Goal: Information Seeking & Learning: Learn about a topic

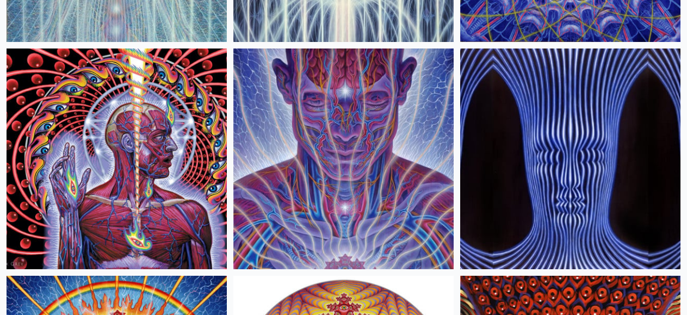
scroll to position [546, 0]
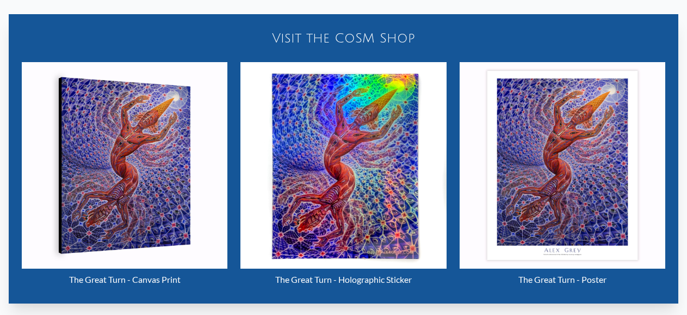
scroll to position [435, 0]
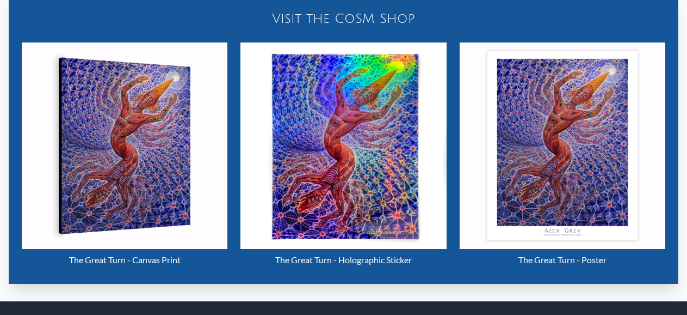
click at [381, 201] on img "16 / 16" at bounding box center [344, 145] width 206 height 206
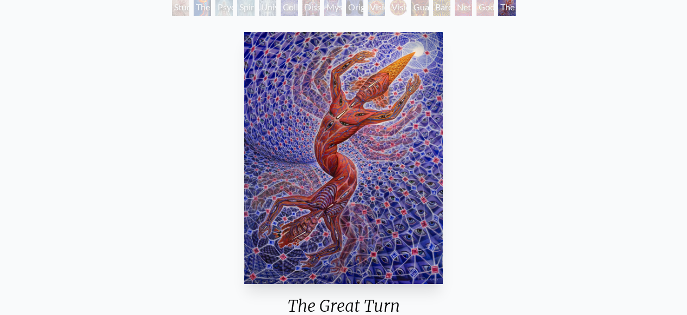
scroll to position [54, 0]
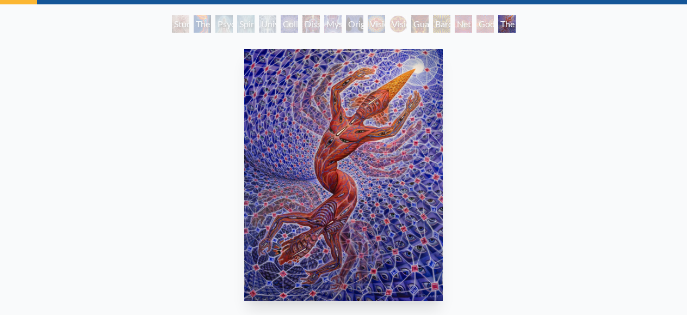
click at [457, 26] on div "Net of Being" at bounding box center [463, 23] width 17 height 17
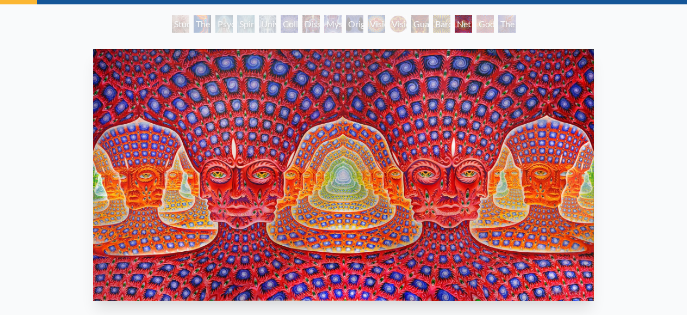
click at [506, 20] on div "The Great Turn" at bounding box center [507, 23] width 17 height 17
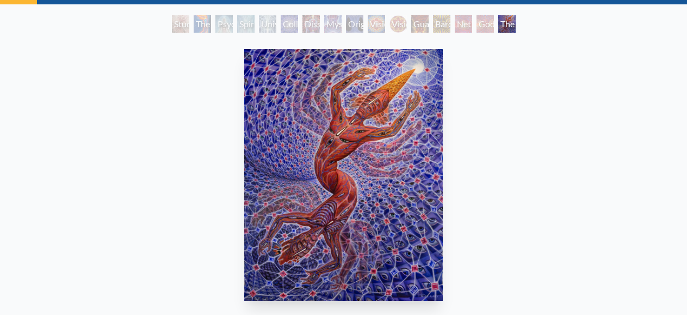
click at [469, 20] on div "Net of Being" at bounding box center [463, 23] width 17 height 17
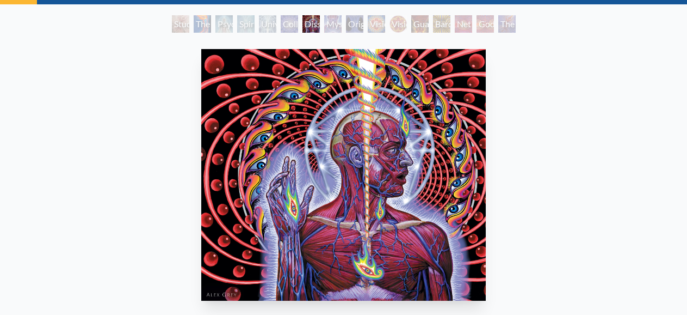
click at [498, 188] on div "Dissectional Art for Tool's Lateralus CD 2001, ink on paper & acrylic on acetat…" at bounding box center [344, 239] width 670 height 388
click at [304, 24] on div "Dissectional Art for Tool's Lateralus CD" at bounding box center [311, 23] width 17 height 17
click at [307, 24] on div "Dissectional Art for Tool's Lateralus CD" at bounding box center [311, 23] width 17 height 17
click at [556, 108] on div "Dissectional Art for Tool's Lateralus CD 2001, ink on paper & acrylic on acetat…" at bounding box center [344, 239] width 670 height 388
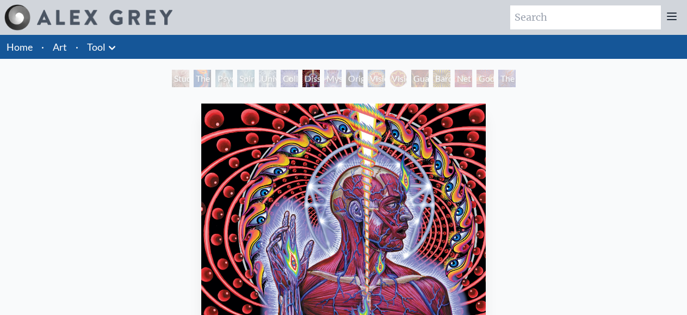
click at [598, 152] on div "Dissectional Art for Tool's Lateralus CD 2001, ink on paper & acrylic on acetat…" at bounding box center [344, 293] width 670 height 388
click at [303, 77] on div "Dissectional Art for Tool's Lateralus CD" at bounding box center [311, 78] width 17 height 17
click at [320, 77] on div "Dissectional Art for Tool's Lateralus CD" at bounding box center [311, 78] width 17 height 17
click at [370, 121] on img "7 / 16" at bounding box center [343, 228] width 284 height 251
